Goal: Information Seeking & Learning: Find specific fact

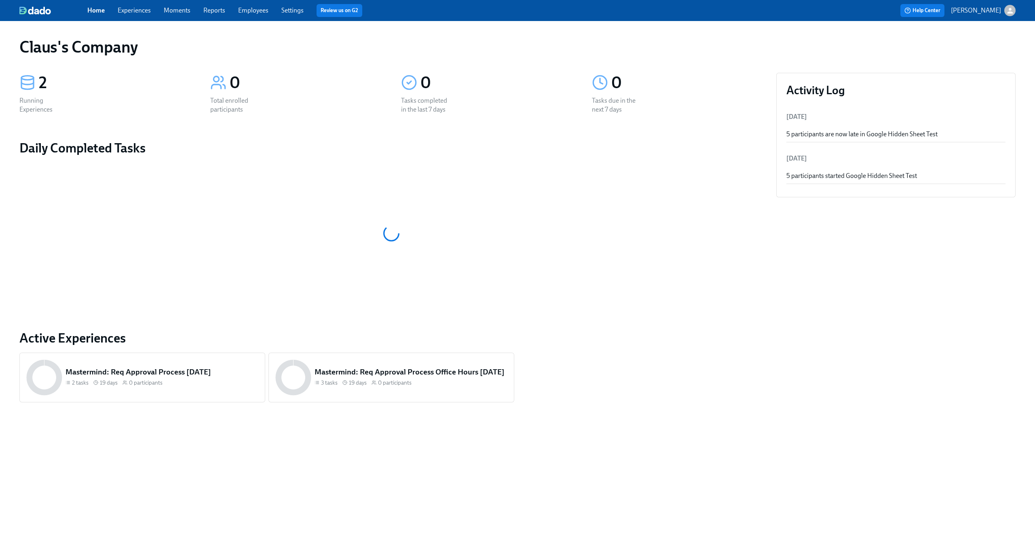
click at [145, 15] on div "Home Experiences Moments Reports Employees Settings Review us on G2" at bounding box center [319, 10] width 464 height 13
click at [140, 11] on link "Experiences" at bounding box center [134, 10] width 33 height 8
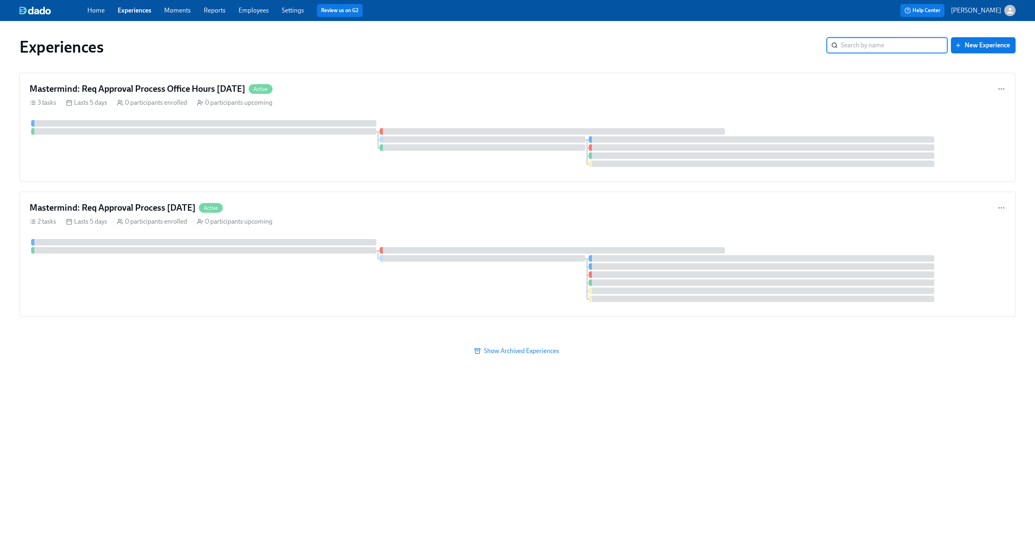
click at [1015, 17] on div "Home Experiences Moments Reports Employees Settings Review us on G2 Help Center…" at bounding box center [517, 10] width 1035 height 21
click at [1011, 11] on icon "button" at bounding box center [1010, 10] width 8 height 8
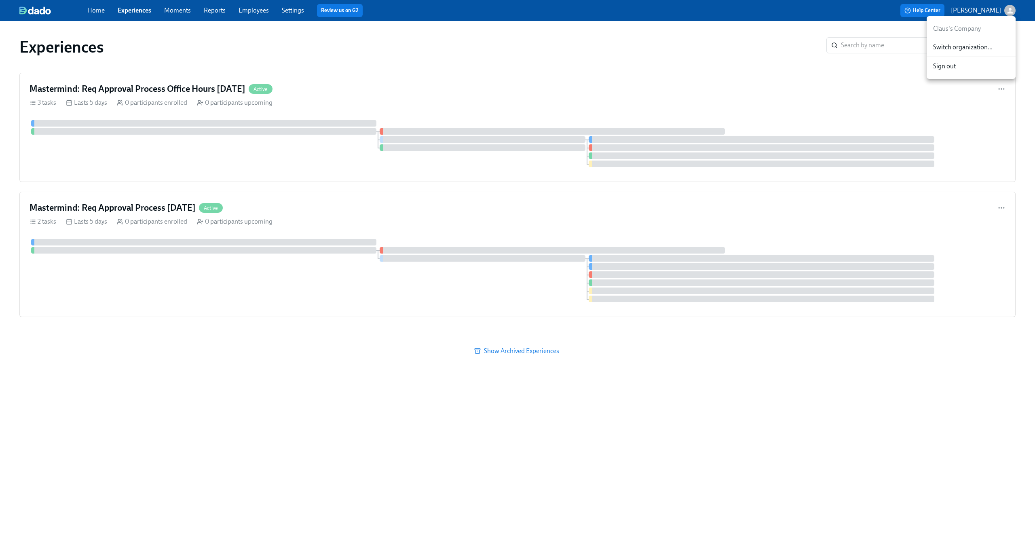
click at [980, 49] on span "Switch organization..." at bounding box center [971, 47] width 76 height 9
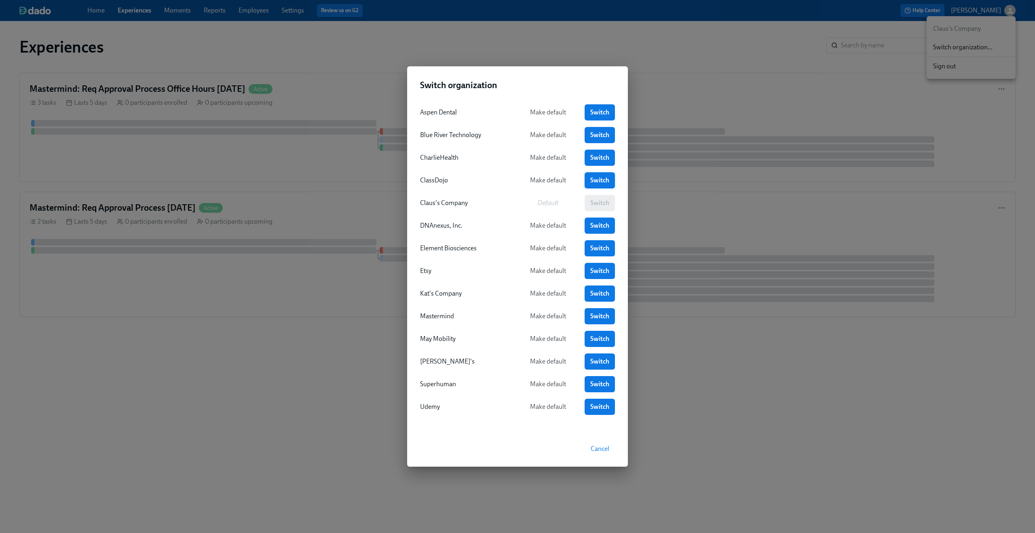
click at [593, 180] on span "Switch" at bounding box center [600, 180] width 19 height 8
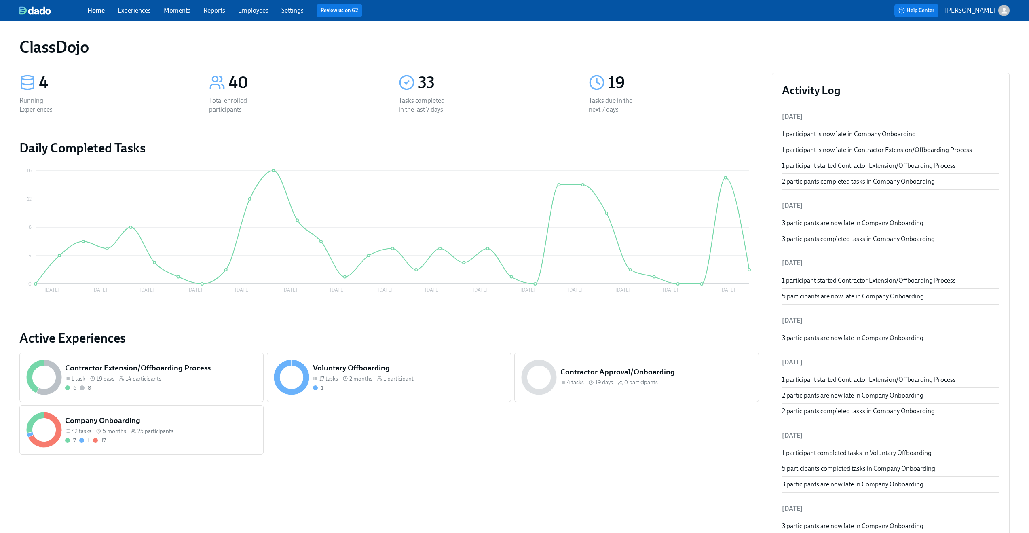
click at [138, 9] on link "Experiences" at bounding box center [134, 10] width 33 height 8
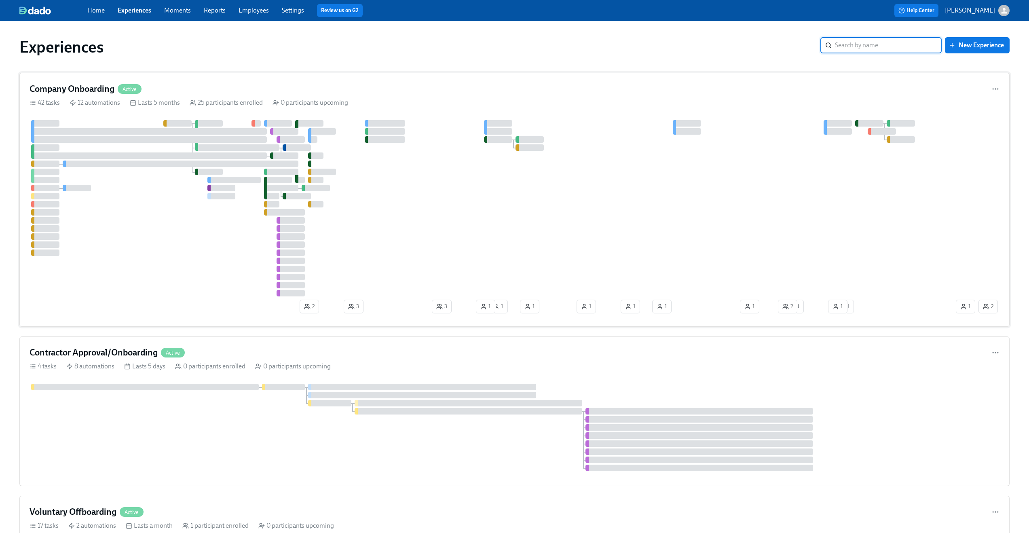
click at [686, 98] on div "42 tasks 12 automations Lasts 5 months 25 participants enrolled 0 participants …" at bounding box center [515, 102] width 970 height 9
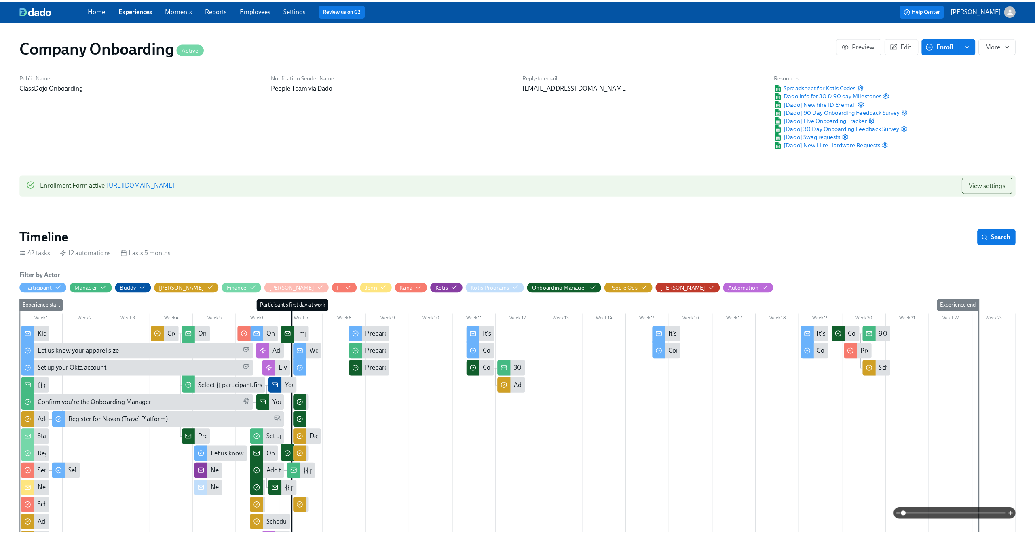
scroll to position [0, 12778]
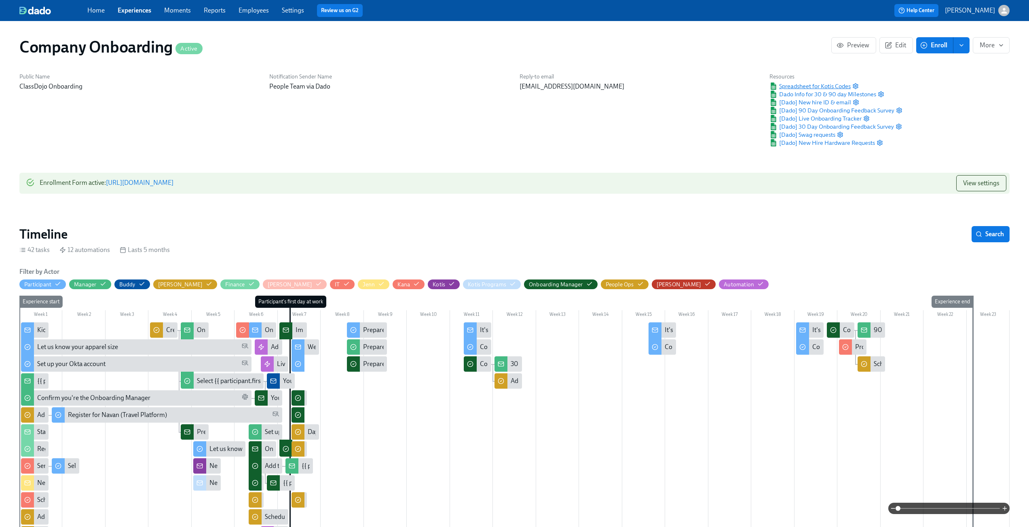
click at [811, 86] on span "Spreadsheet for Kotis Codes" at bounding box center [810, 86] width 81 height 8
click at [248, 11] on link "Employees" at bounding box center [254, 10] width 30 height 8
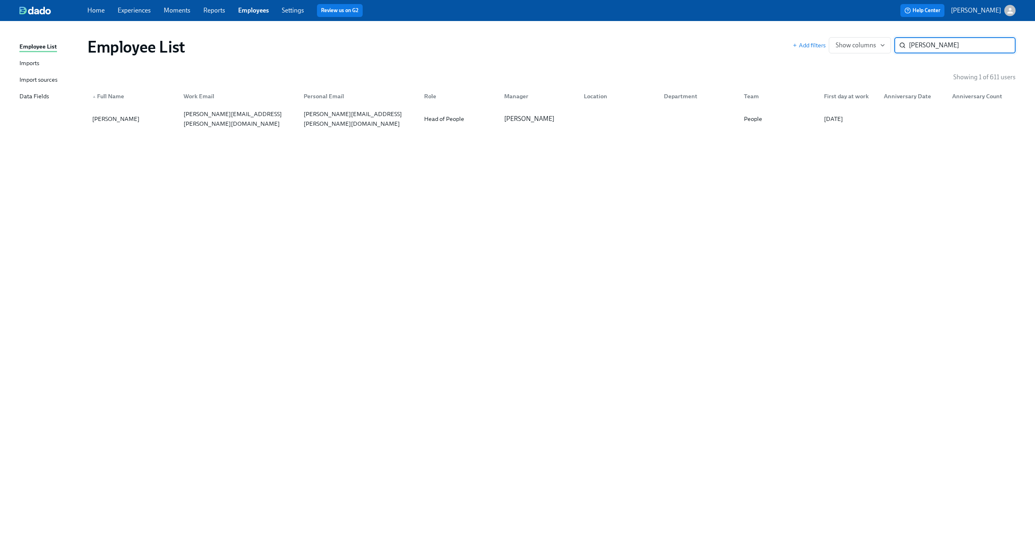
type input "zieger"
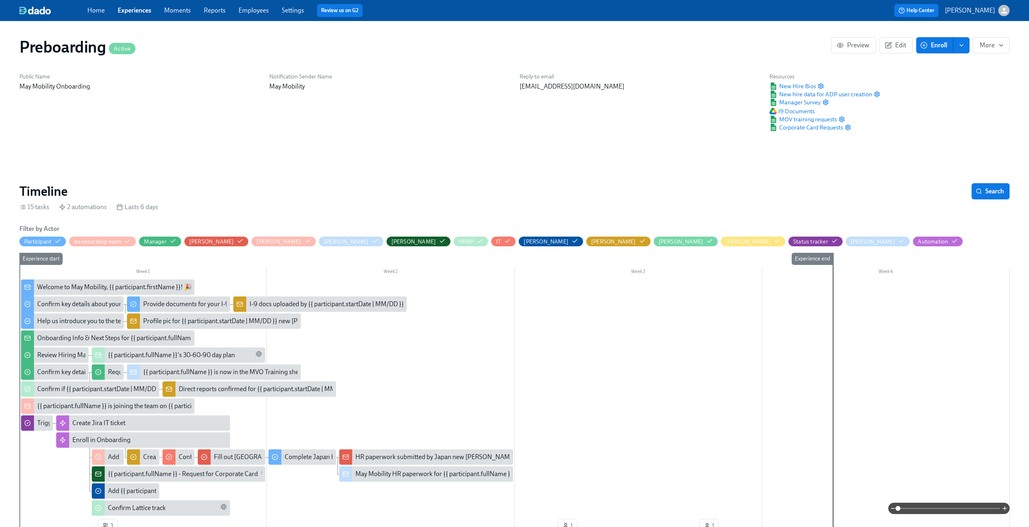
scroll to position [0, 281]
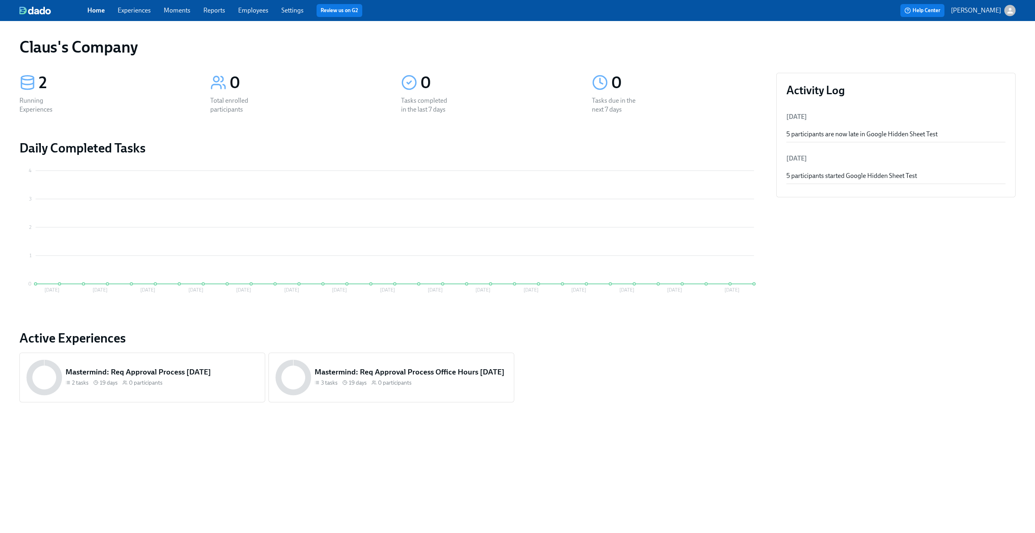
click at [137, 8] on link "Experiences" at bounding box center [134, 10] width 33 height 8
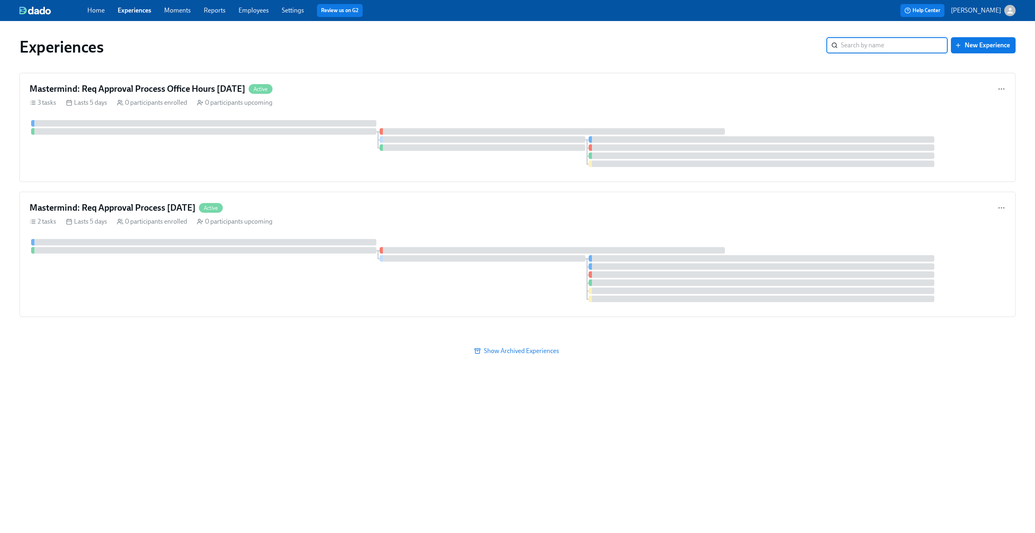
click at [1010, 17] on div "Help Center Claus Meyer" at bounding box center [784, 10] width 464 height 13
click at [1010, 9] on icon "button" at bounding box center [1011, 11] width 6 height 6
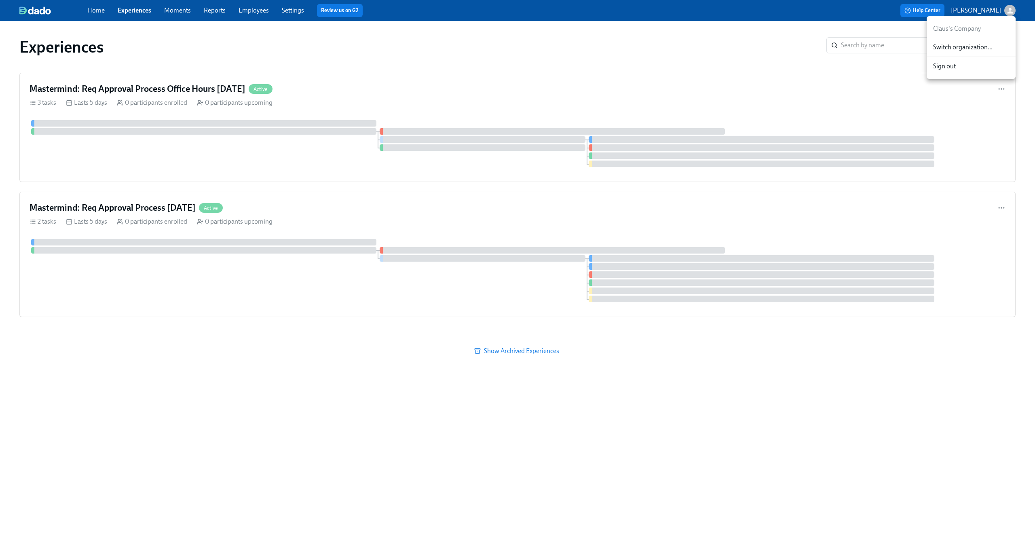
click at [970, 54] on div "Switch organization..." at bounding box center [971, 47] width 89 height 19
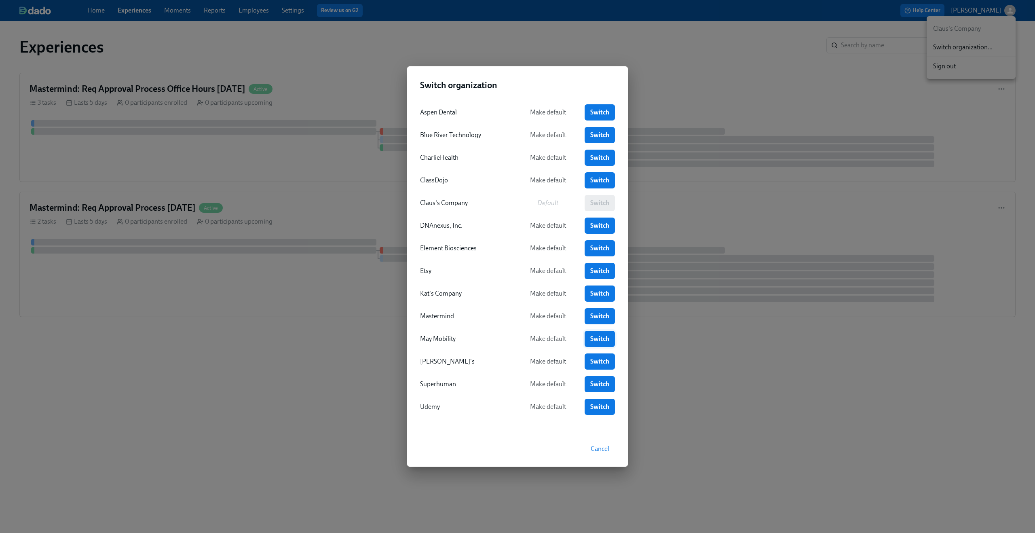
click at [595, 340] on span "Switch" at bounding box center [600, 339] width 19 height 8
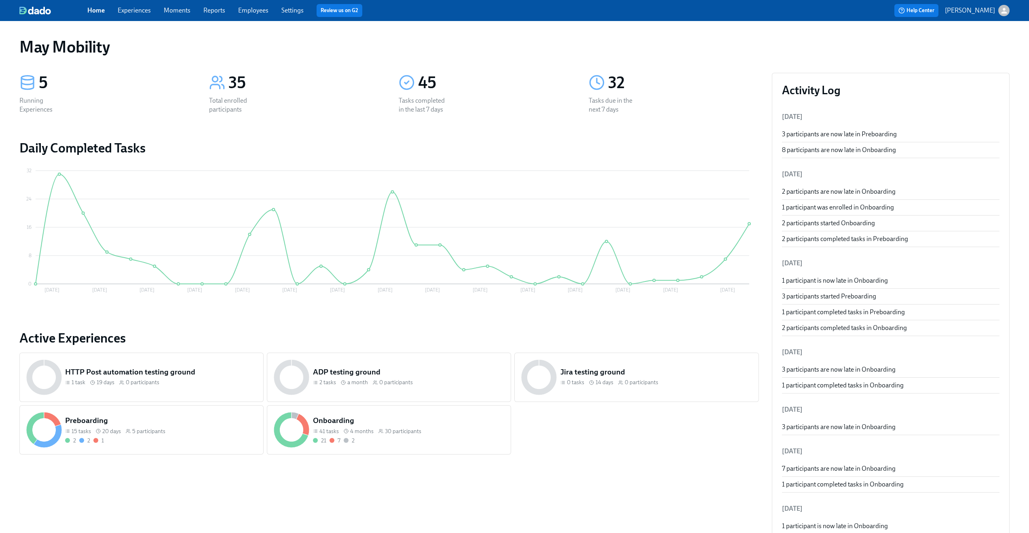
click at [129, 15] on span "Experiences" at bounding box center [134, 10] width 33 height 9
click at [136, 11] on link "Experiences" at bounding box center [134, 10] width 33 height 8
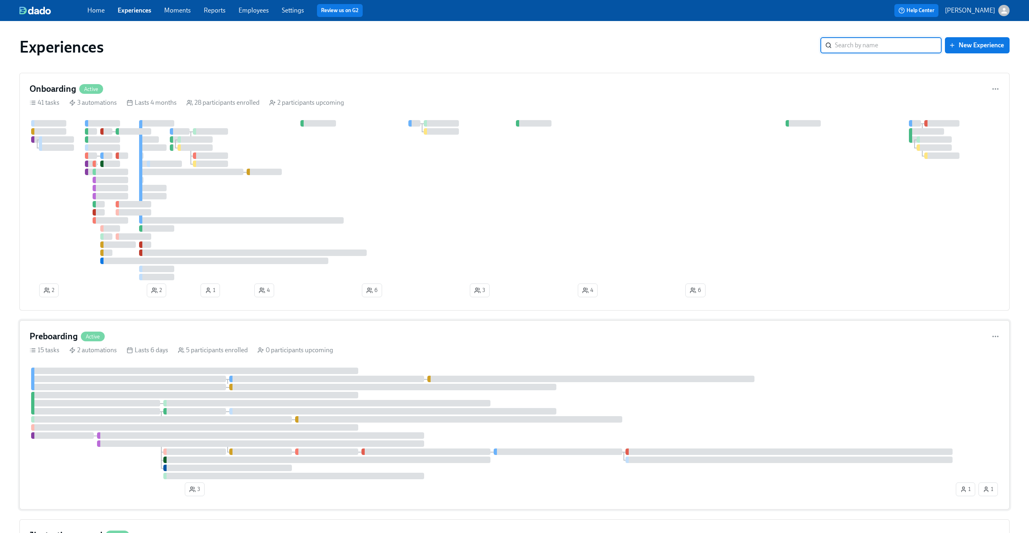
click at [580, 346] on div "15 tasks 2 automations Lasts 6 days 5 participants enrolled 0 participants upco…" at bounding box center [515, 350] width 970 height 9
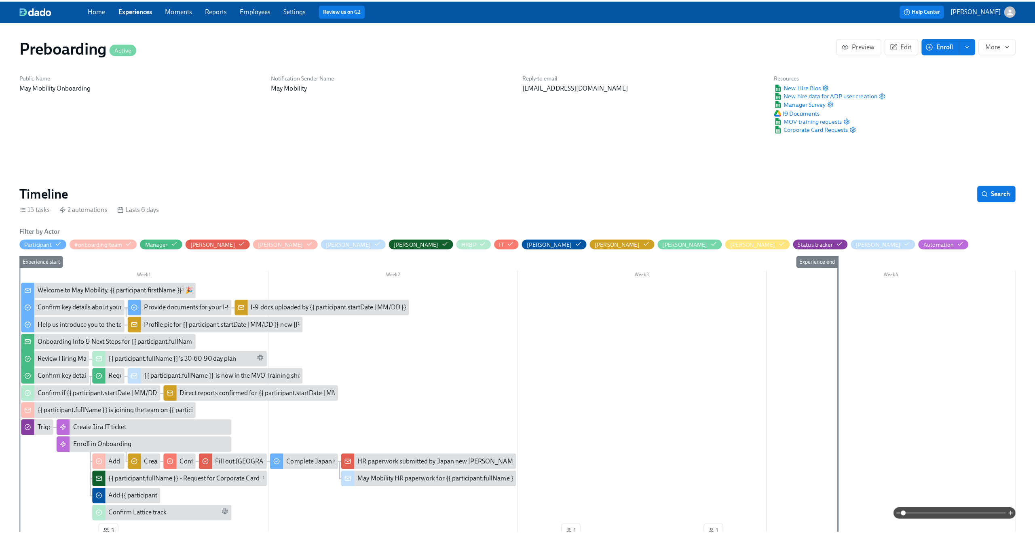
scroll to position [0, 281]
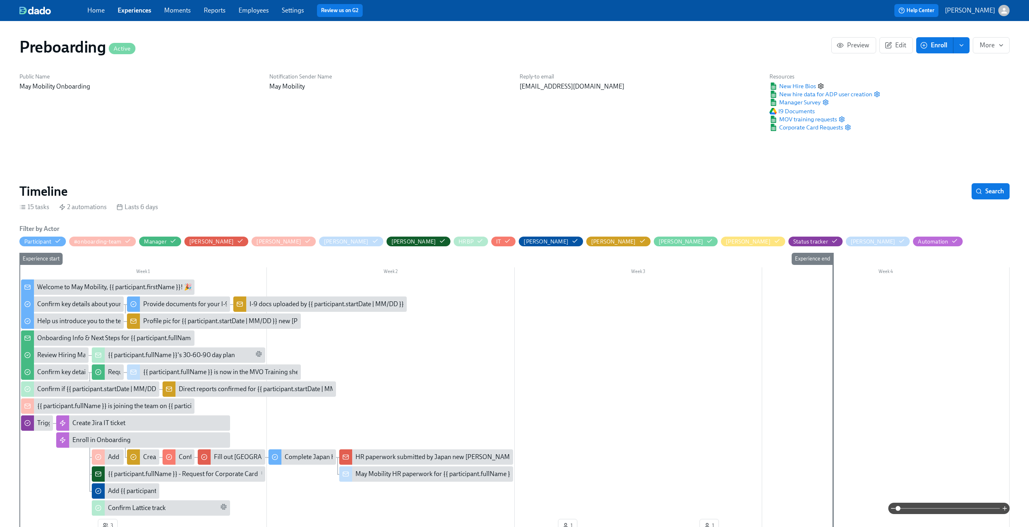
click at [821, 87] on circle "button" at bounding box center [821, 86] width 2 height 2
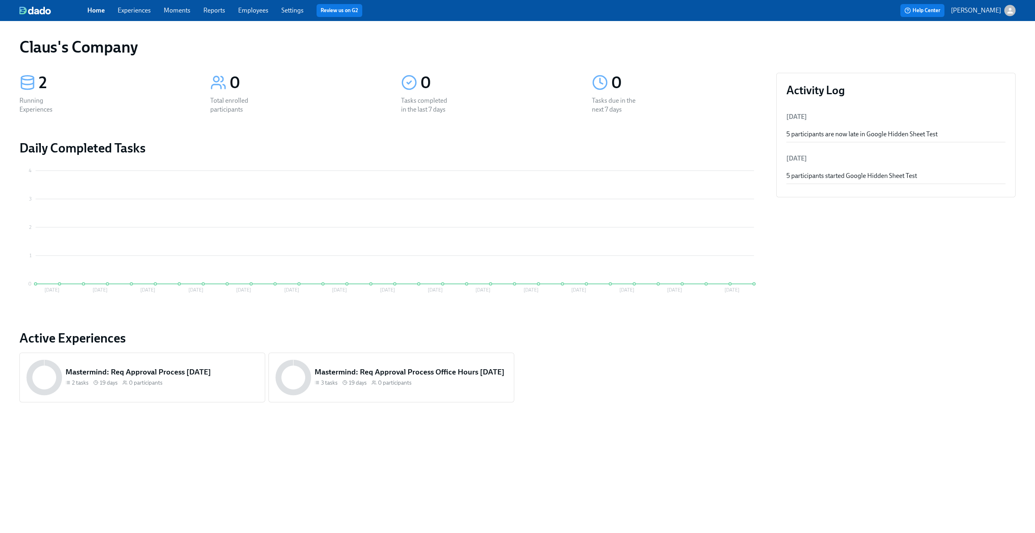
click at [133, 9] on link "Experiences" at bounding box center [134, 10] width 33 height 8
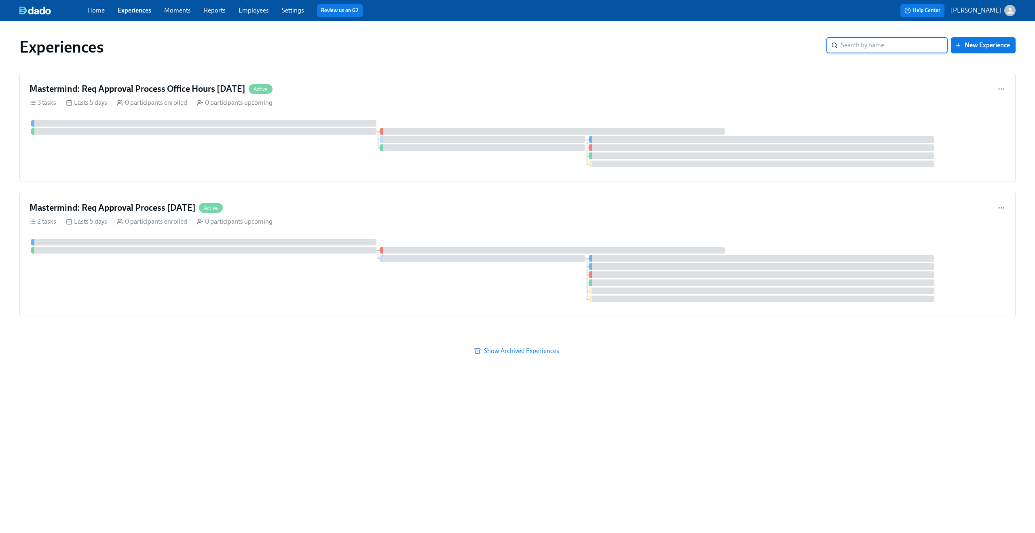
click at [268, 11] on link "Employees" at bounding box center [254, 10] width 30 height 8
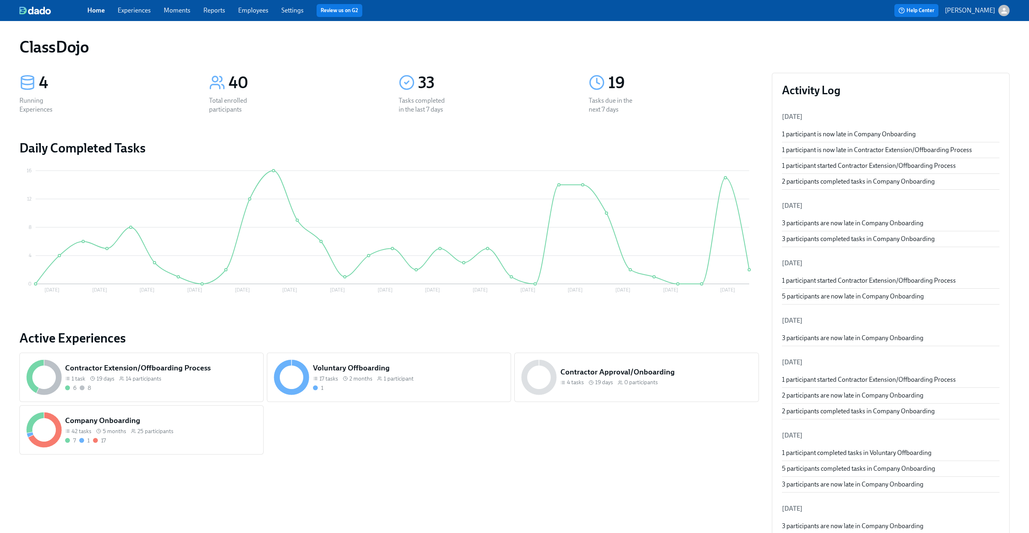
click at [129, 8] on link "Experiences" at bounding box center [134, 10] width 33 height 8
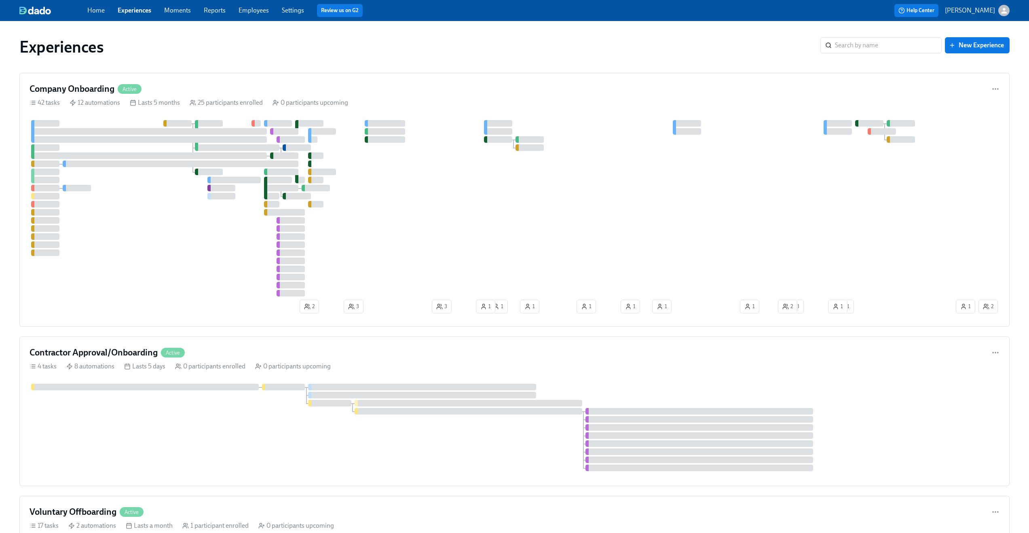
click at [258, 13] on link "Employees" at bounding box center [254, 10] width 30 height 8
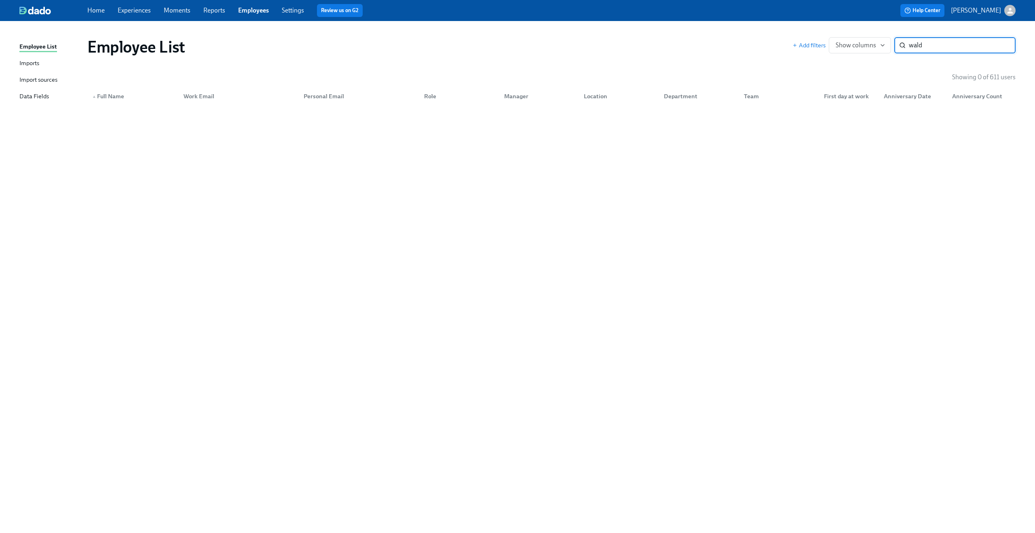
type input "wald"
click at [1011, 8] on icon "button" at bounding box center [1011, 11] width 6 height 6
click at [983, 47] on span "Switch organization..." at bounding box center [971, 47] width 76 height 9
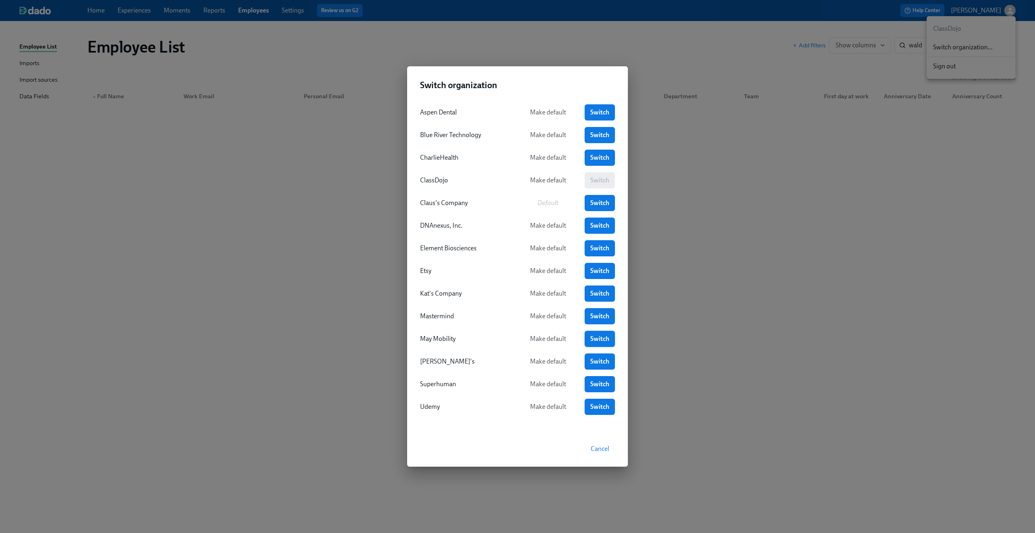
click at [591, 340] on span "Switch" at bounding box center [600, 339] width 19 height 8
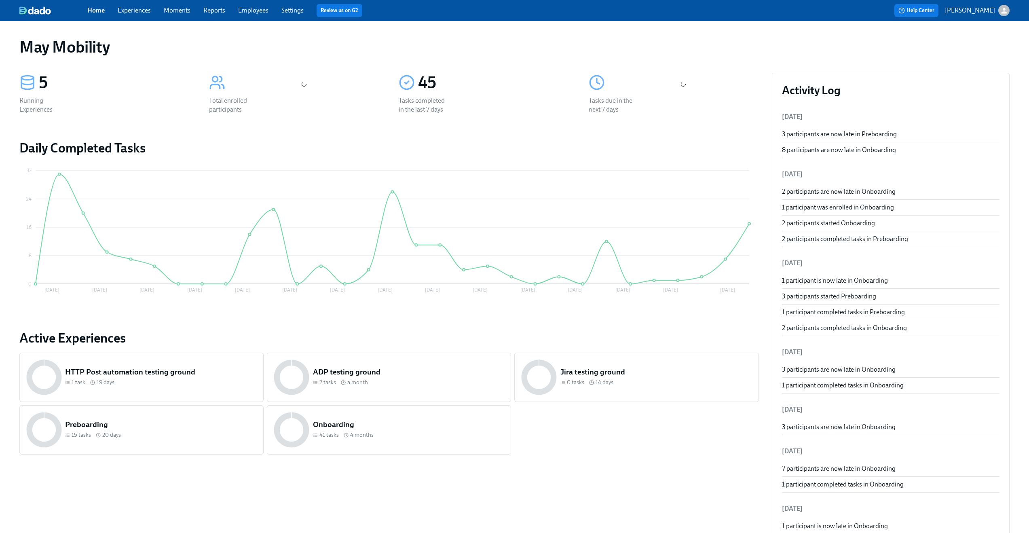
click at [261, 12] on link "Employees" at bounding box center [253, 10] width 30 height 8
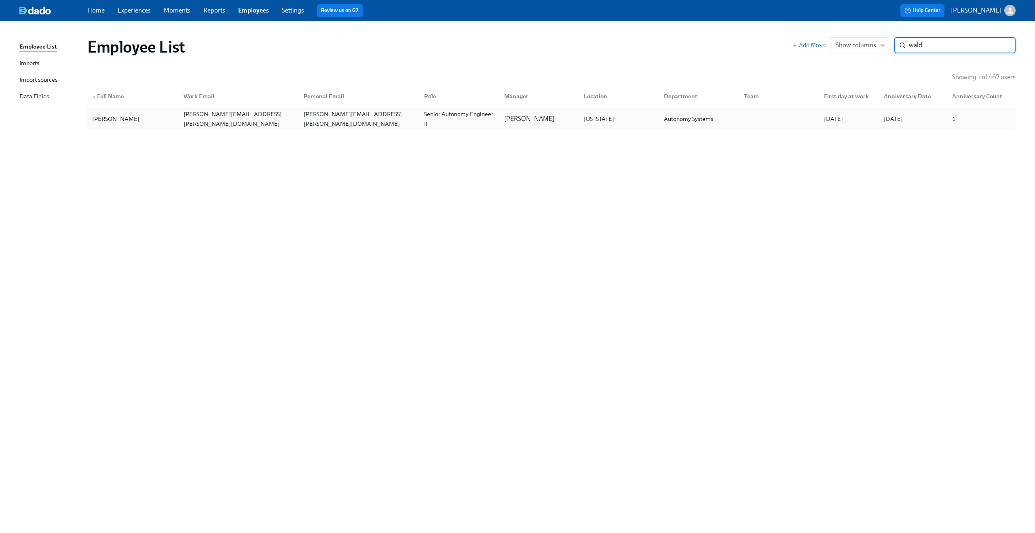
type input "wald"
click at [317, 121] on div "jeff.waldner@icloud.com" at bounding box center [359, 118] width 117 height 19
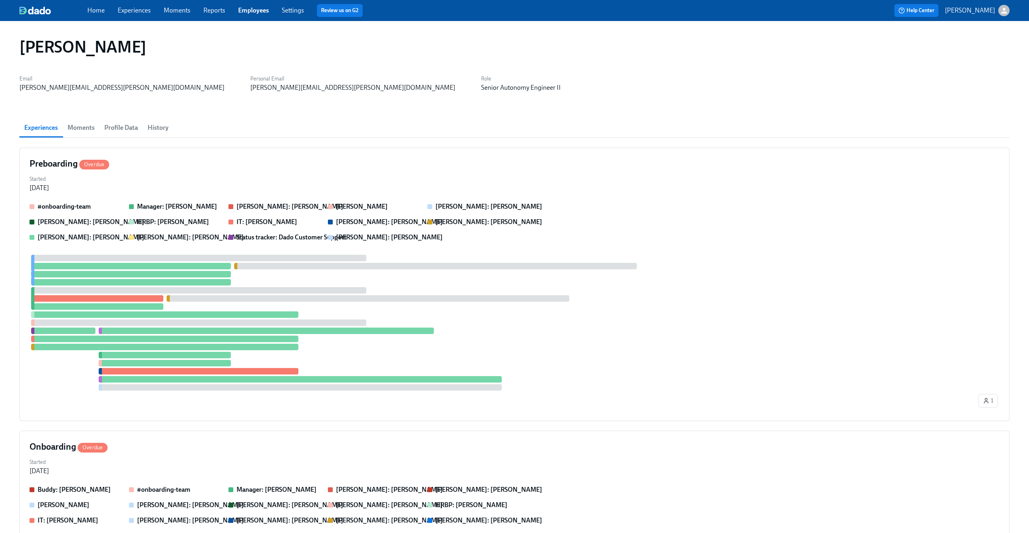
click at [118, 134] on button "Profile Data" at bounding box center [120, 127] width 43 height 19
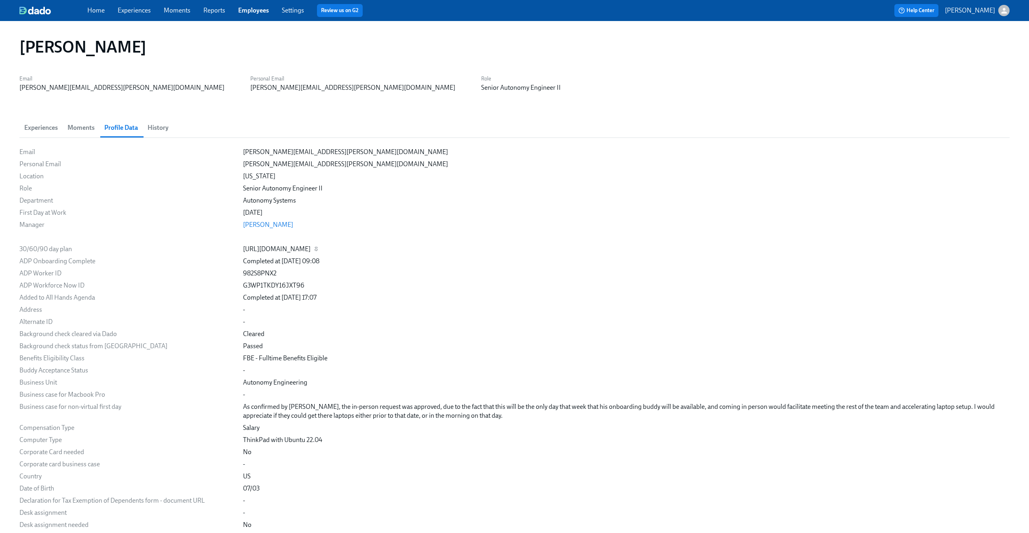
scroll to position [550, 0]
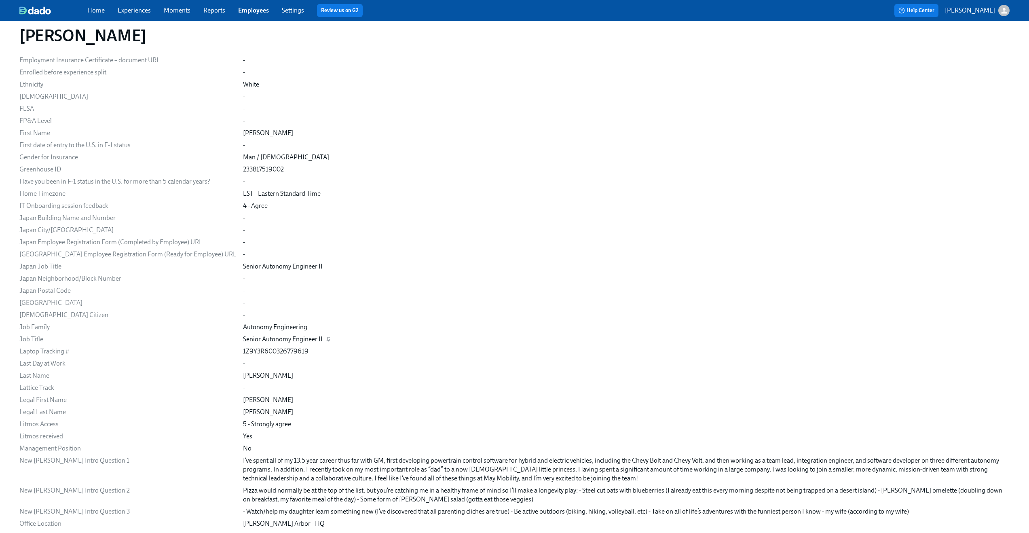
drag, startPoint x: 21, startPoint y: 340, endPoint x: 273, endPoint y: 336, distance: 252.0
click at [0, 0] on div "Job Title Senior Autonomy Engineer II" at bounding box center [0, 0] width 0 height 0
drag, startPoint x: 296, startPoint y: 340, endPoint x: 19, endPoint y: 337, distance: 277.1
click at [19, 337] on div "Jeff Waldner Email jeff.waldner@maymobility.com Personal Email jeff.waldner@icl…" at bounding box center [514, 265] width 1029 height 1588
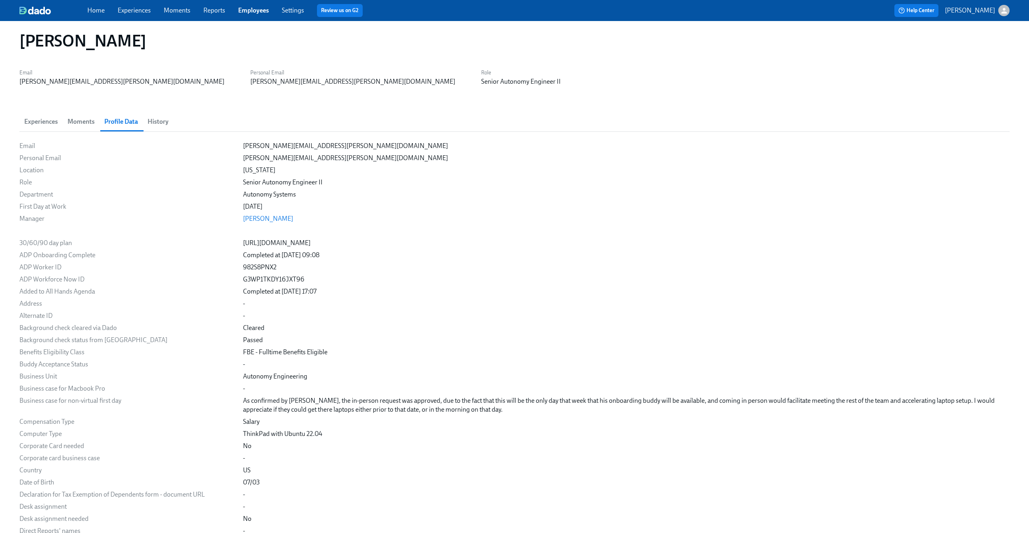
scroll to position [0, 0]
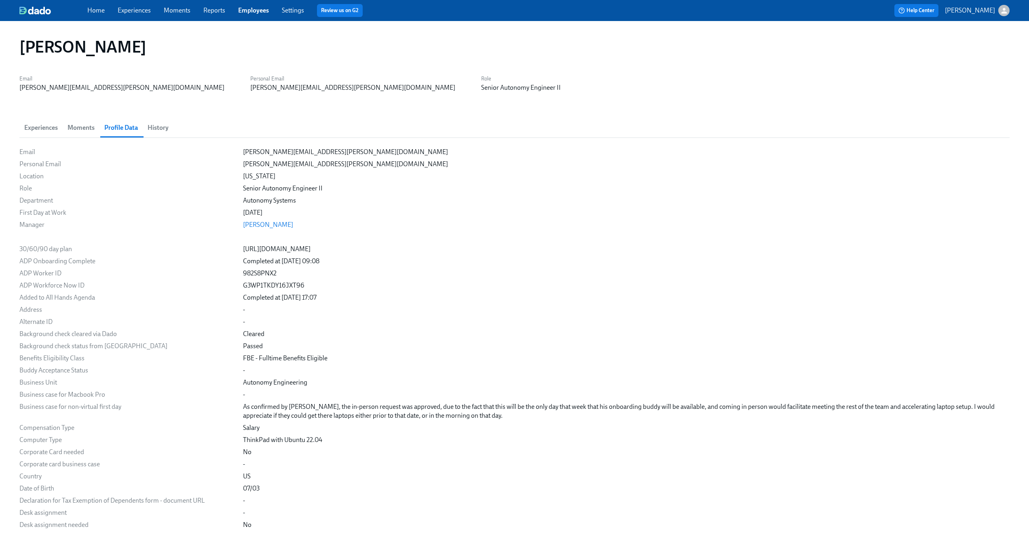
click at [816, 91] on div "Email [PERSON_NAME][EMAIL_ADDRESS][PERSON_NAME][DOMAIN_NAME] Personal Email [PE…" at bounding box center [514, 82] width 991 height 19
click at [1005, 10] on icon "button" at bounding box center [1004, 11] width 6 height 6
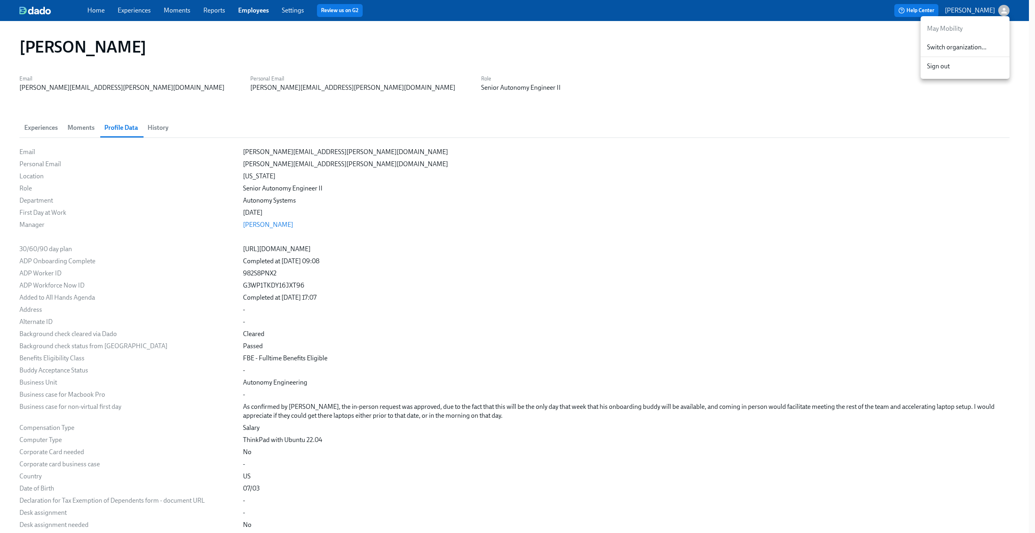
click at [665, 117] on div at bounding box center [517, 266] width 1035 height 533
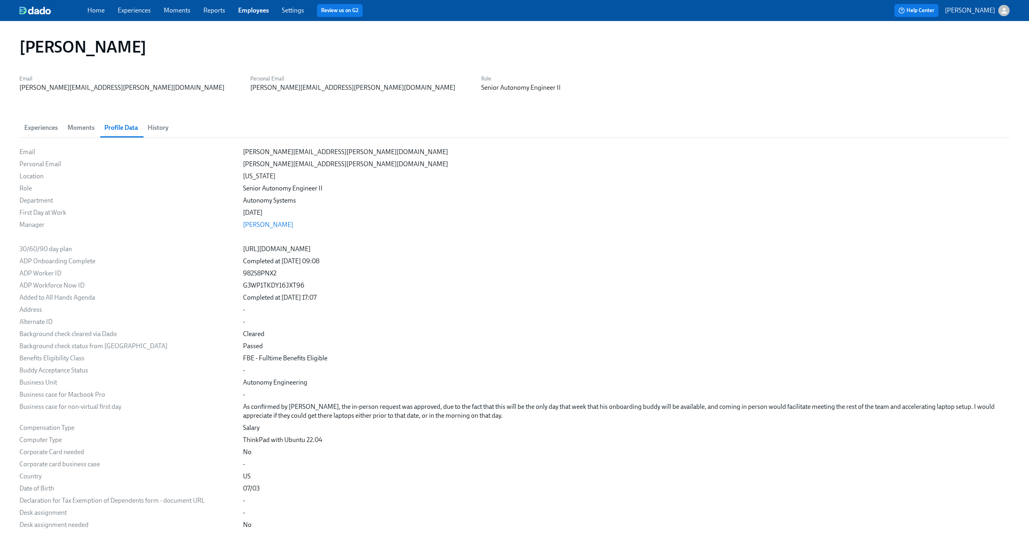
click at [251, 5] on div "Home Experiences Moments Reports Employees Settings Review us on G2" at bounding box center [317, 10] width 461 height 13
click at [249, 9] on link "Employees" at bounding box center [253, 10] width 31 height 8
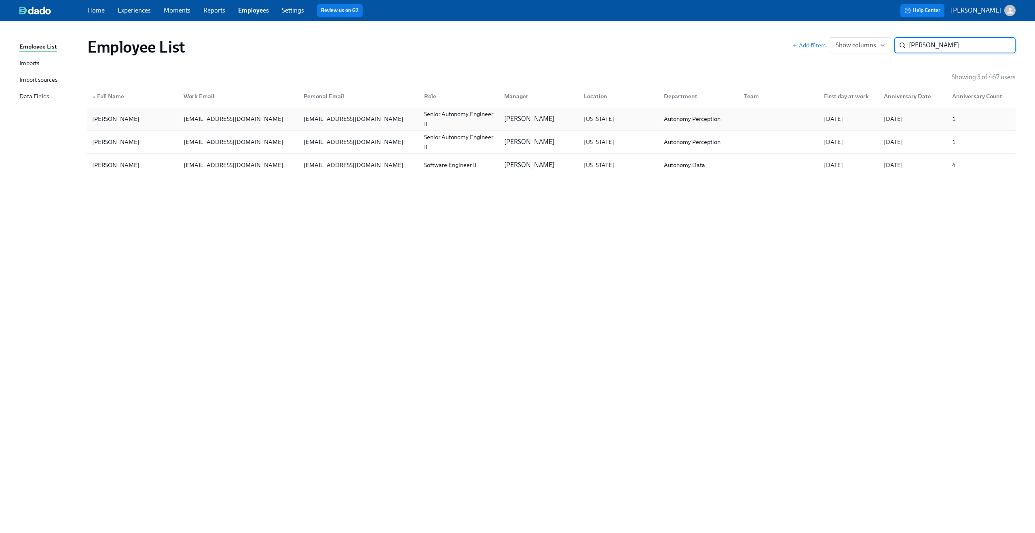
type input "[PERSON_NAME]"
click at [294, 114] on div "[EMAIL_ADDRESS][DOMAIN_NAME]" at bounding box center [237, 119] width 121 height 16
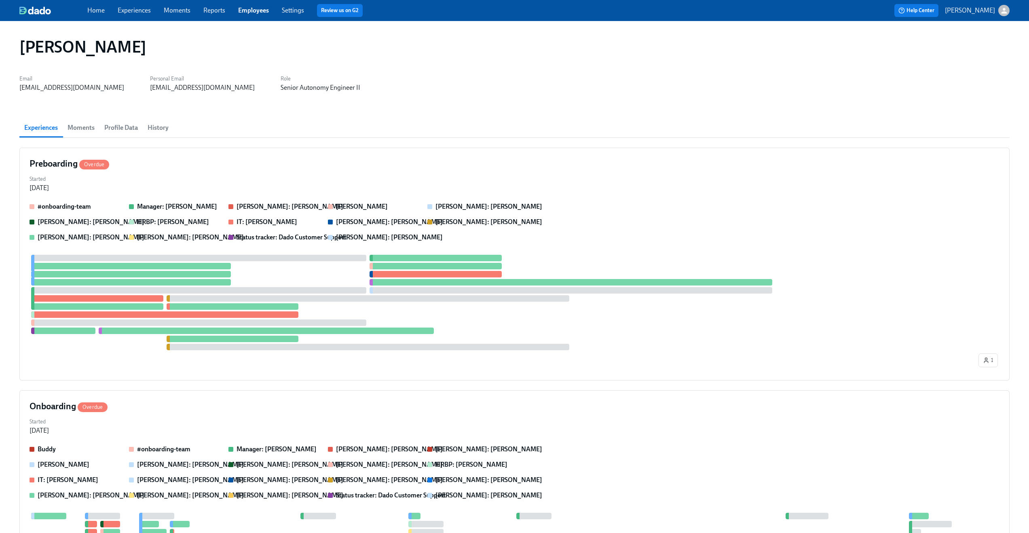
click at [130, 129] on span "Profile Data" at bounding box center [121, 127] width 34 height 11
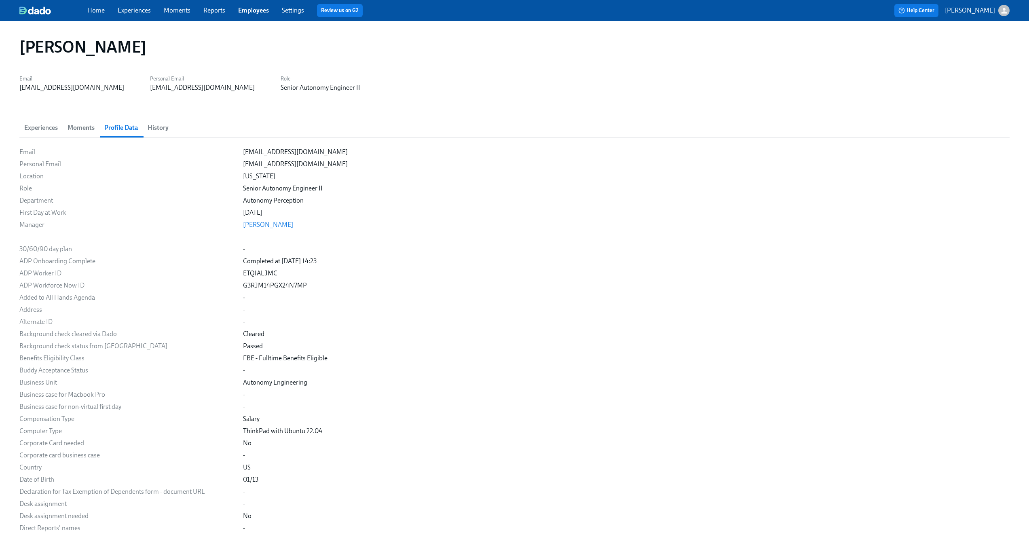
scroll to position [541, 0]
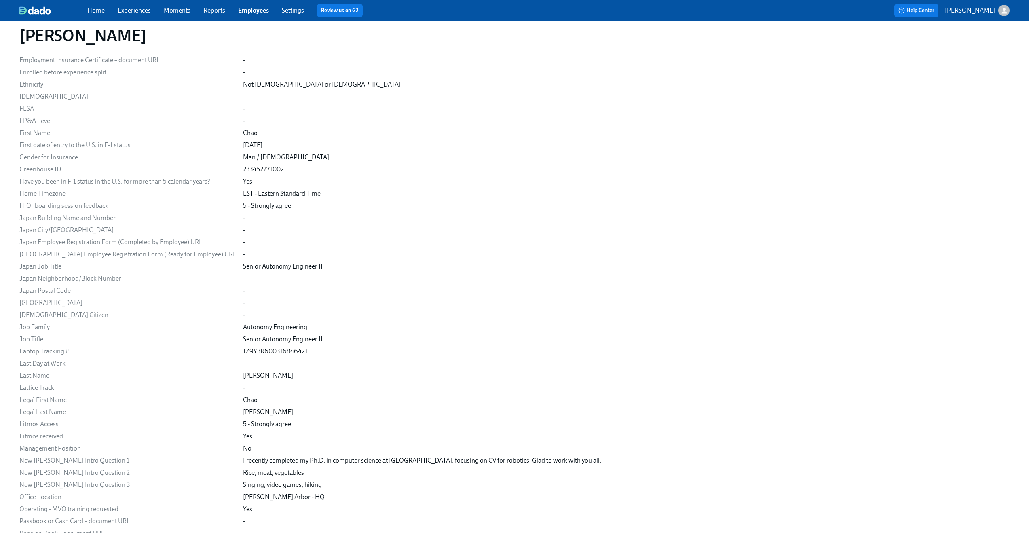
click at [135, 328] on div "Job Family" at bounding box center [127, 327] width 217 height 9
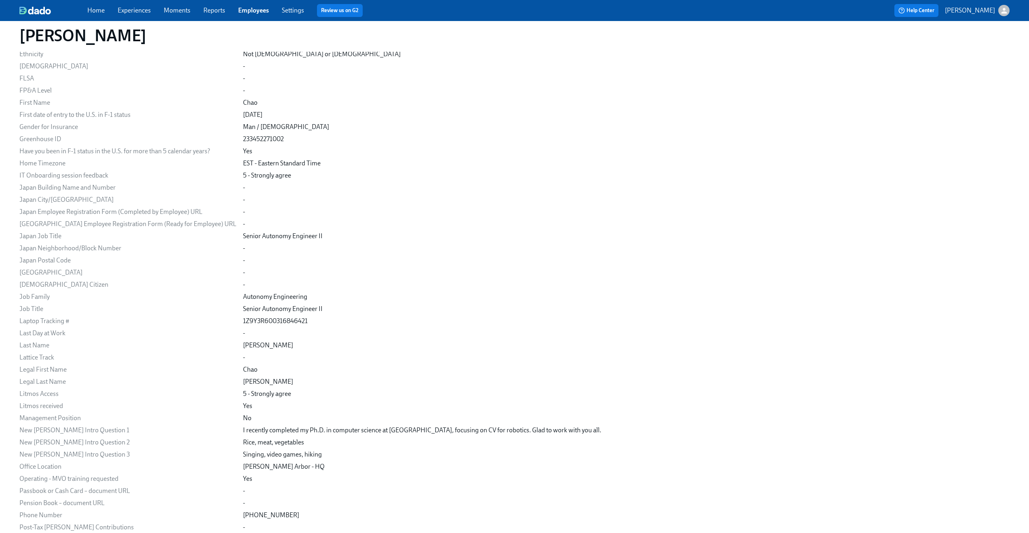
scroll to position [573, 0]
click at [951, 142] on div "Email [EMAIL_ADDRESS][DOMAIN_NAME] Personal Email [EMAIL_ADDRESS][DOMAIN_NAME] …" at bounding box center [514, 265] width 991 height 1380
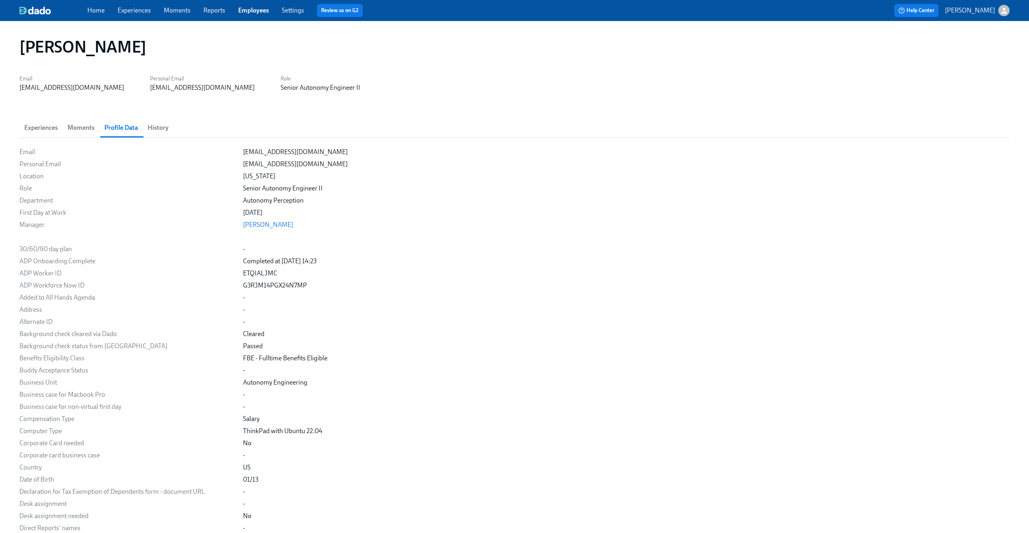
click at [191, 122] on div "Experiences Moments Profile Data History" at bounding box center [514, 127] width 991 height 19
click at [248, 14] on link "Employees" at bounding box center [253, 10] width 31 height 8
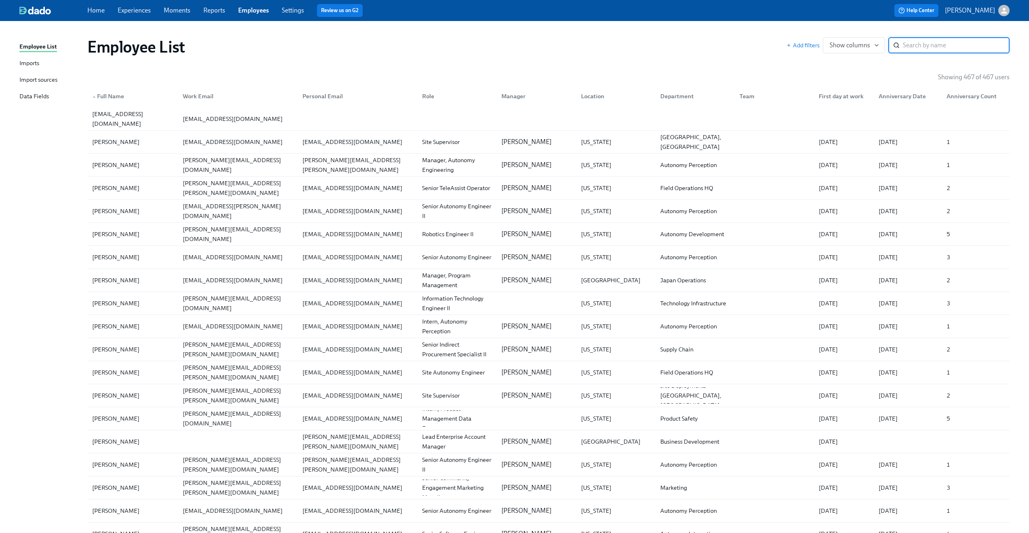
click at [926, 45] on input "search" at bounding box center [956, 45] width 107 height 16
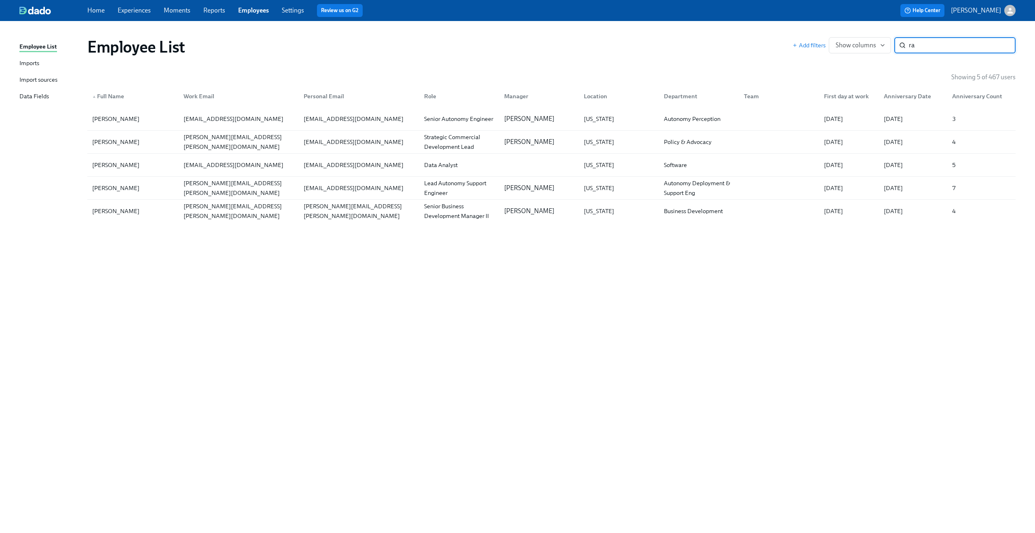
type input "r"
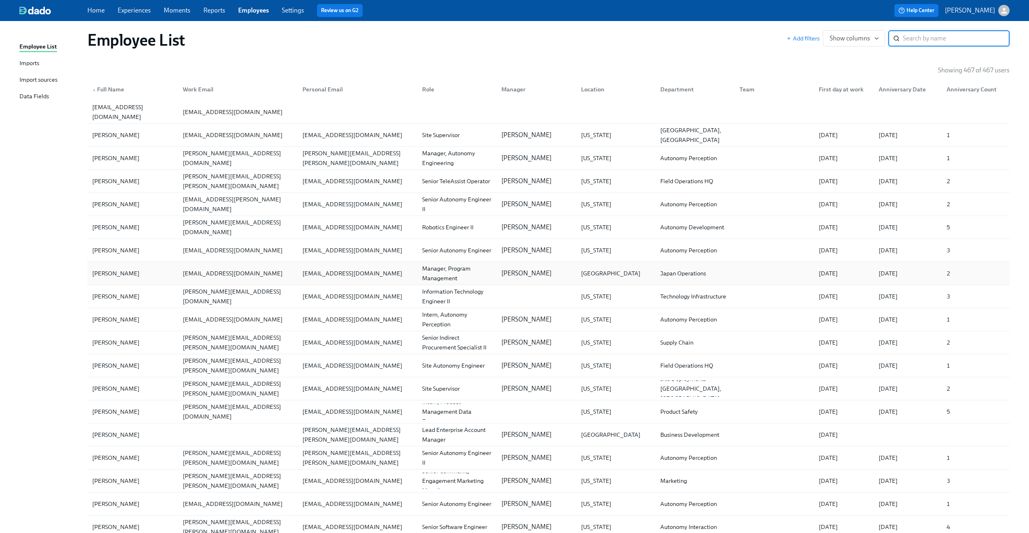
scroll to position [8, 0]
click at [144, 161] on div "[PERSON_NAME]" at bounding box center [132, 157] width 87 height 16
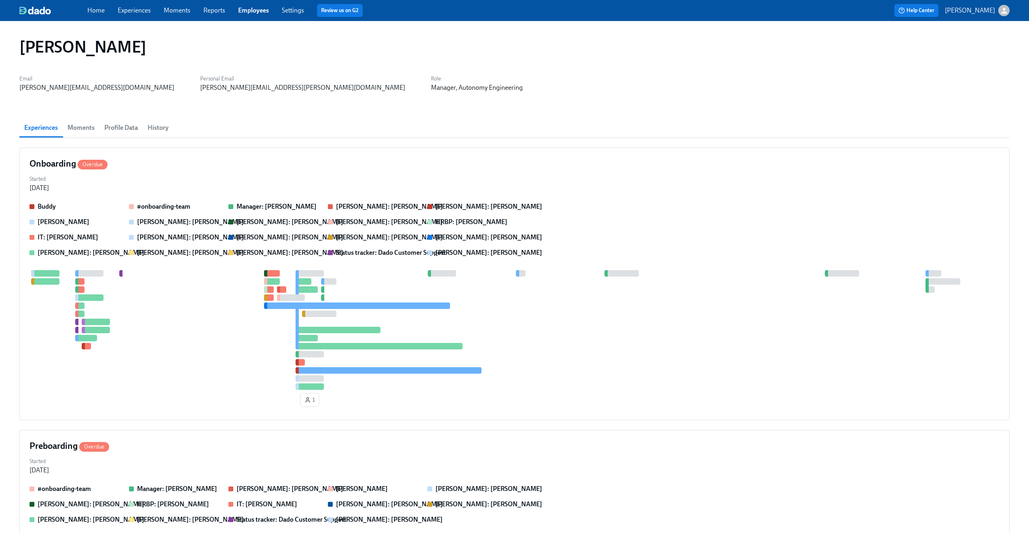
click at [127, 125] on span "Profile Data" at bounding box center [121, 127] width 34 height 11
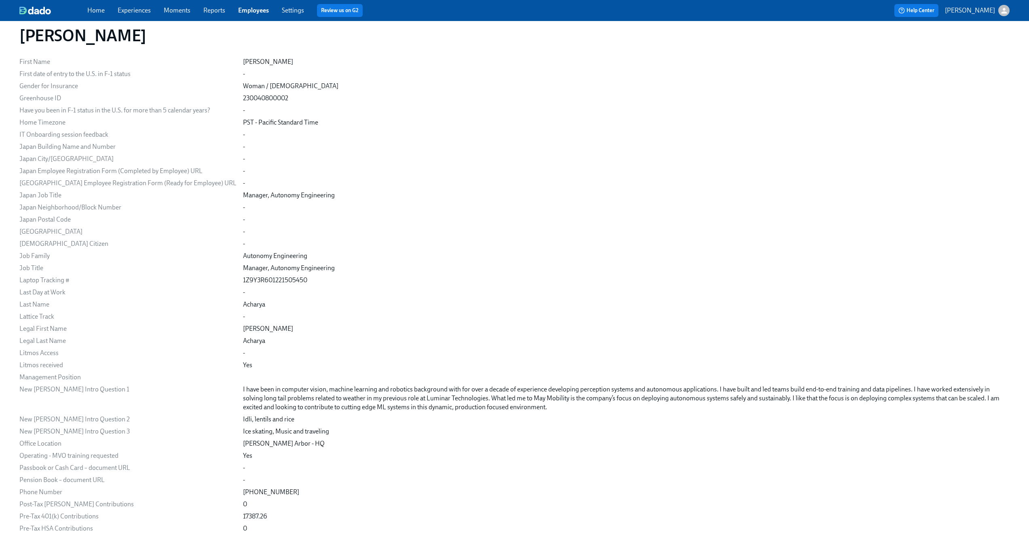
scroll to position [581, 0]
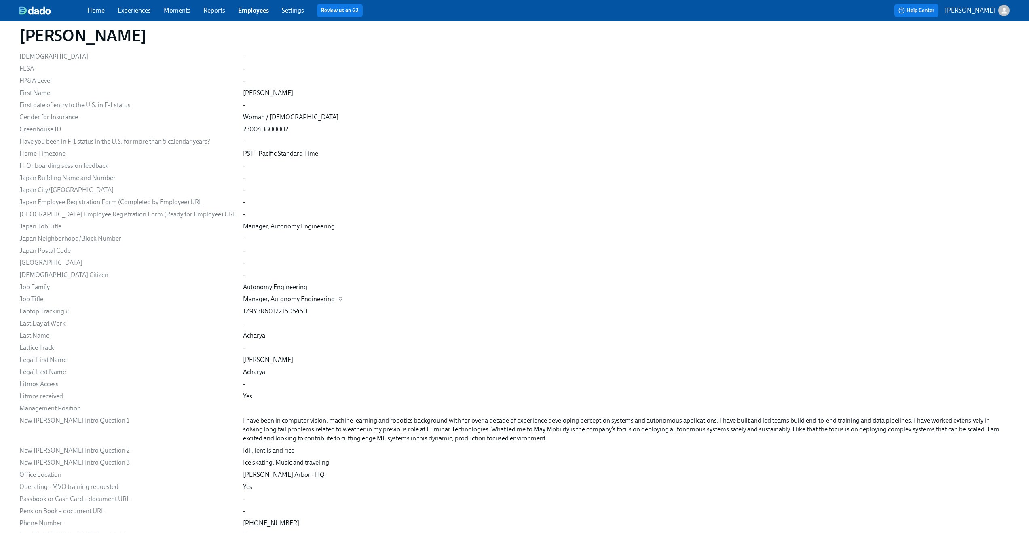
click at [275, 298] on div "Manager, Autonomy Engineering" at bounding box center [289, 299] width 92 height 9
click at [426, 277] on div "-" at bounding box center [626, 275] width 767 height 9
